Goal: Task Accomplishment & Management: Use online tool/utility

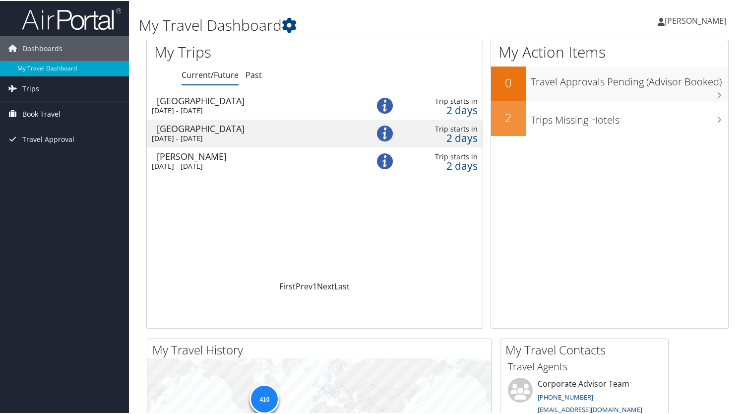
click at [78, 109] on link "Book Travel" at bounding box center [64, 113] width 129 height 25
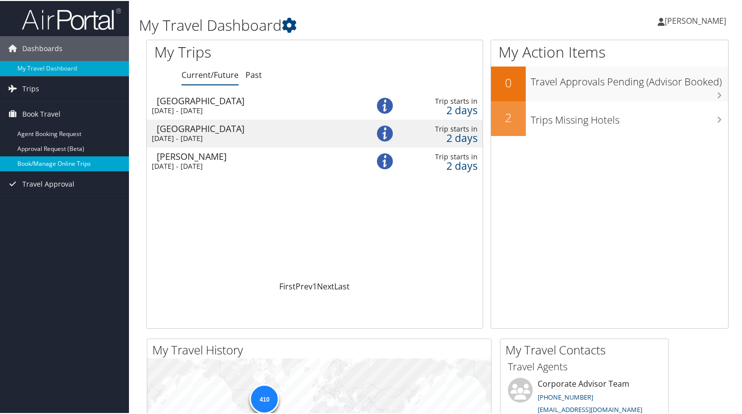
click at [72, 160] on link "Book/Manage Online Trips" at bounding box center [64, 162] width 129 height 15
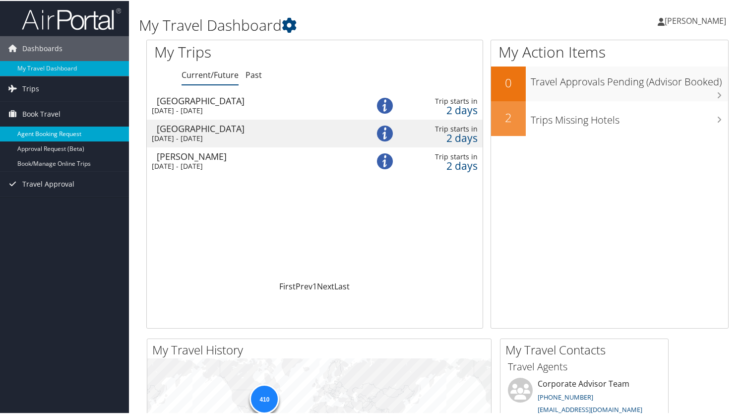
click at [50, 130] on link "Agent Booking Request" at bounding box center [64, 132] width 129 height 15
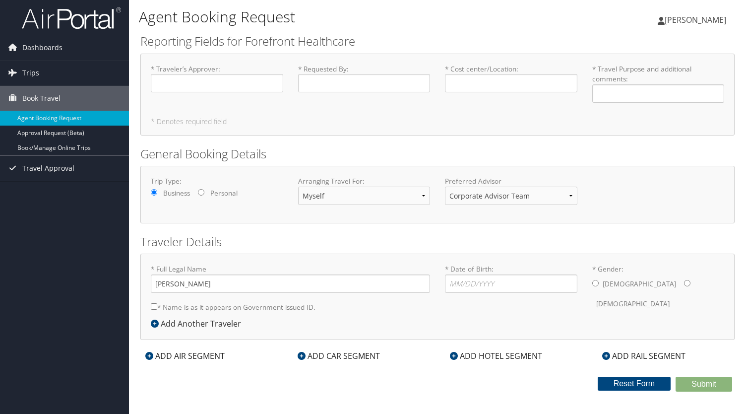
click at [13, 48] on icon at bounding box center [12, 47] width 15 height 15
